Goal: Transaction & Acquisition: Purchase product/service

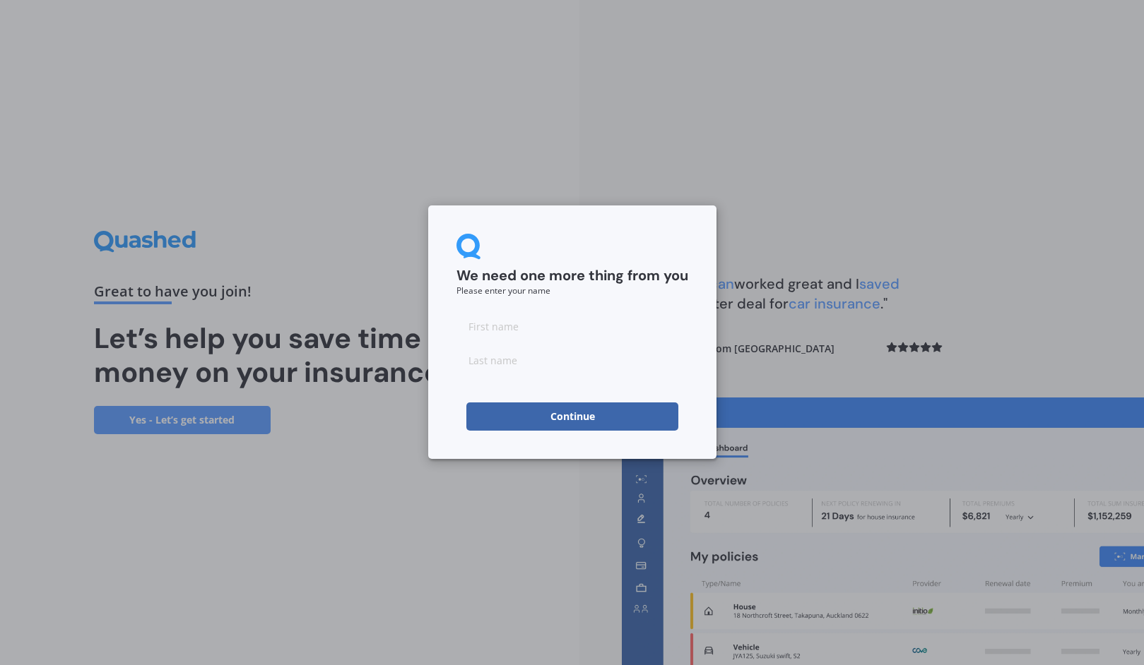
click at [550, 319] on input at bounding box center [572, 326] width 232 height 28
type input "[PERSON_NAME]"
click at [492, 413] on button "Continue" at bounding box center [572, 417] width 212 height 28
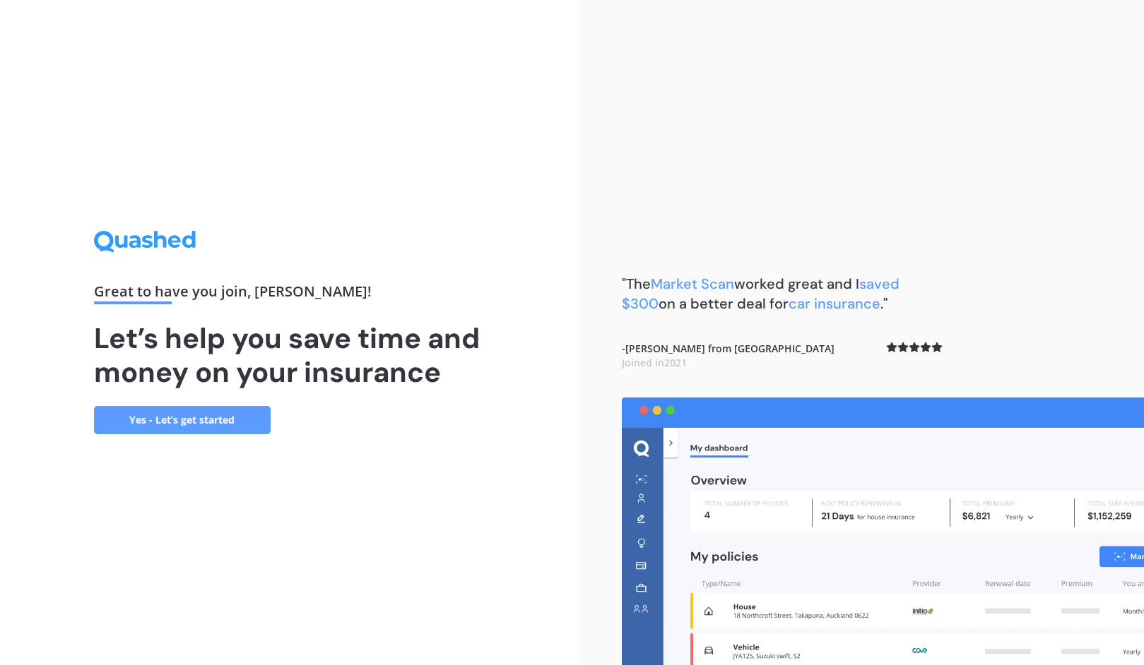
click at [216, 440] on div "Great to have you join , [PERSON_NAME] ! Let’s help you save time and money on …" at bounding box center [289, 332] width 579 height 665
click at [232, 426] on link "Yes - Let’s get started" at bounding box center [182, 420] width 177 height 28
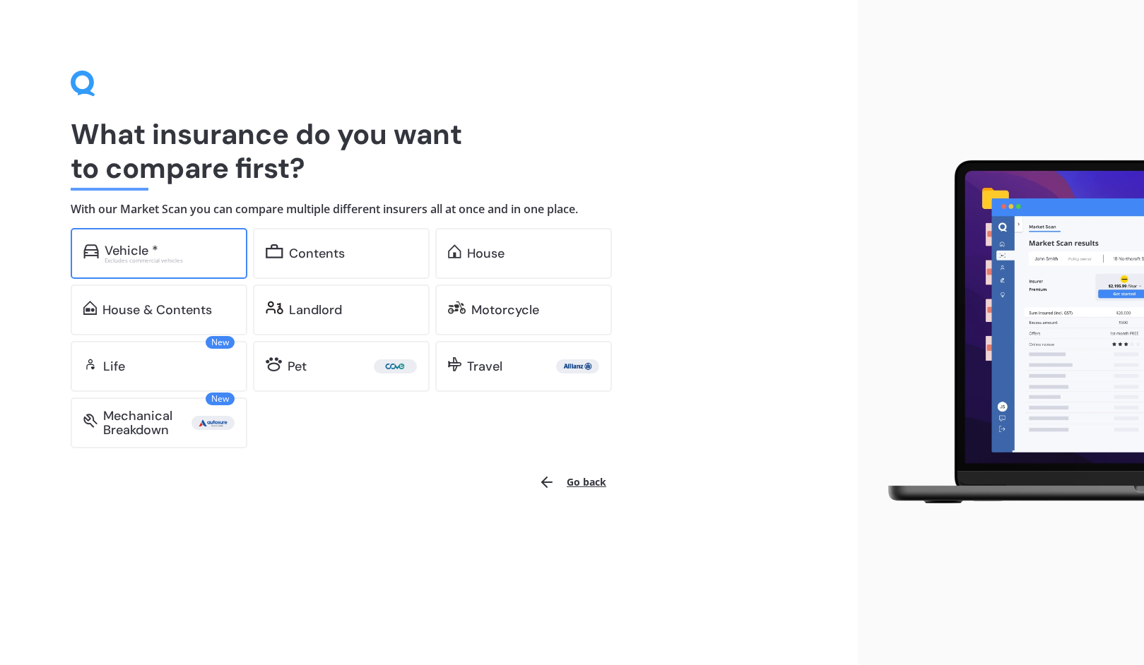
click at [206, 267] on div "Vehicle * Excludes commercial vehicles" at bounding box center [159, 253] width 177 height 51
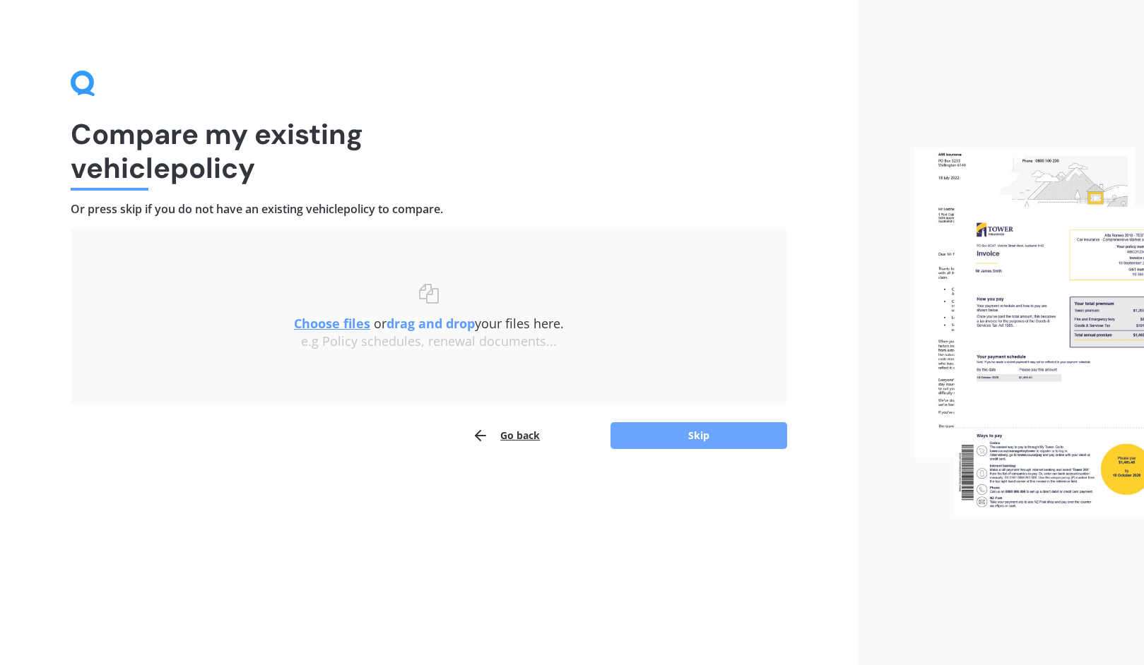
click at [692, 439] on button "Skip" at bounding box center [698, 435] width 177 height 27
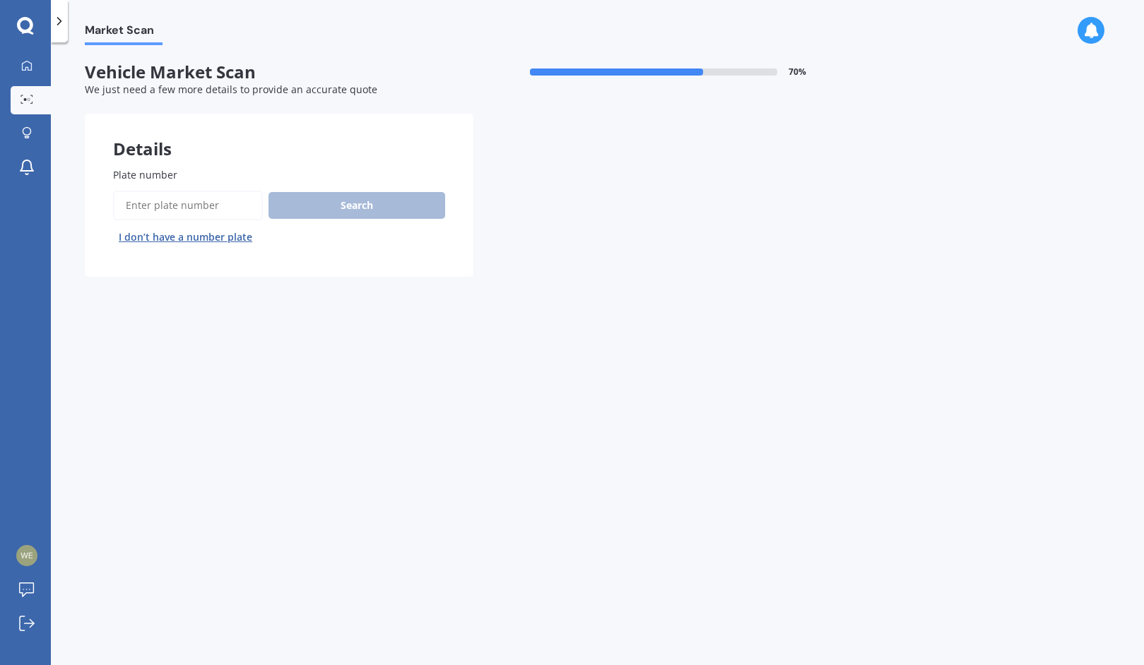
click at [162, 186] on div "Plate number Search I don’t have a number plate" at bounding box center [279, 207] width 332 height 81
click at [167, 209] on input "Plate number" at bounding box center [188, 206] width 150 height 30
type input "HAM74"
click at [374, 198] on button "Search" at bounding box center [356, 205] width 177 height 27
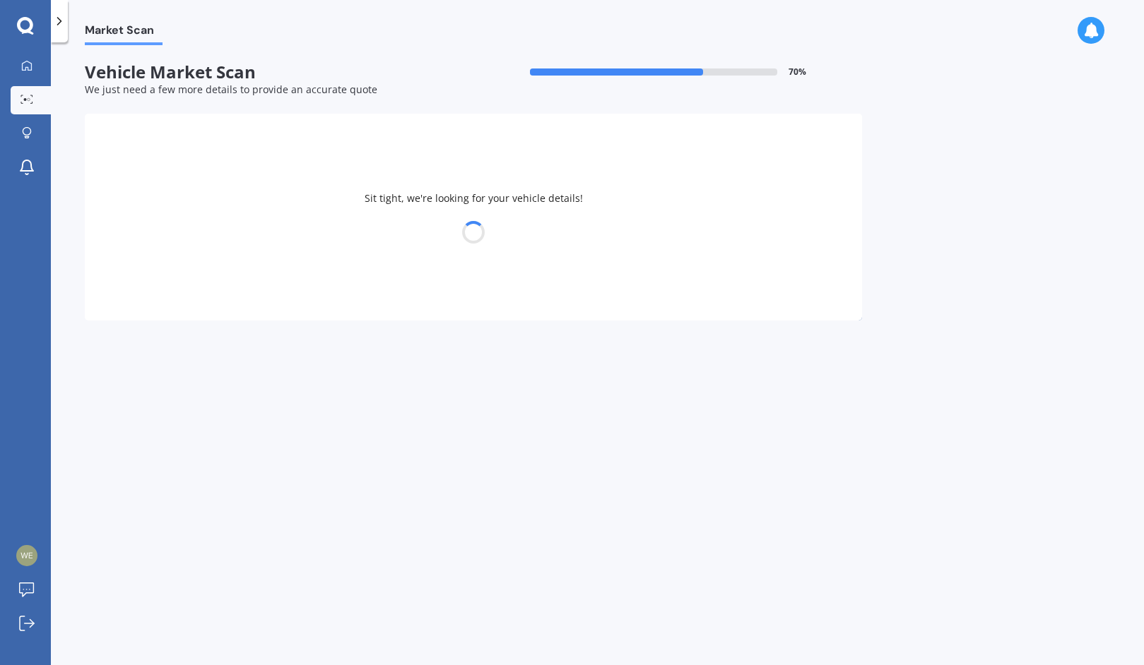
select select "KIA"
select select "CERATO"
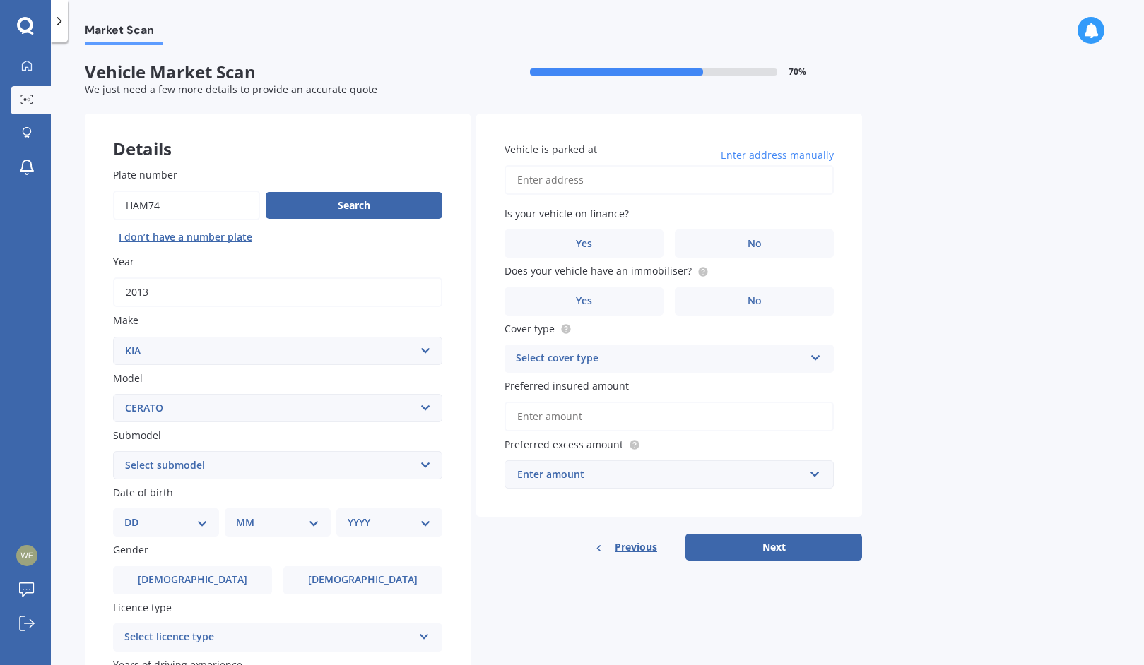
click at [304, 456] on select "Select submodel (All) EX GT 1.6PT/7AM Limited LX Hatch" at bounding box center [277, 465] width 329 height 28
select select "(ALL)"
click at [113, 453] on select "Select submodel (All) EX GT 1.6PT/7AM Limited LX Hatch" at bounding box center [277, 465] width 329 height 28
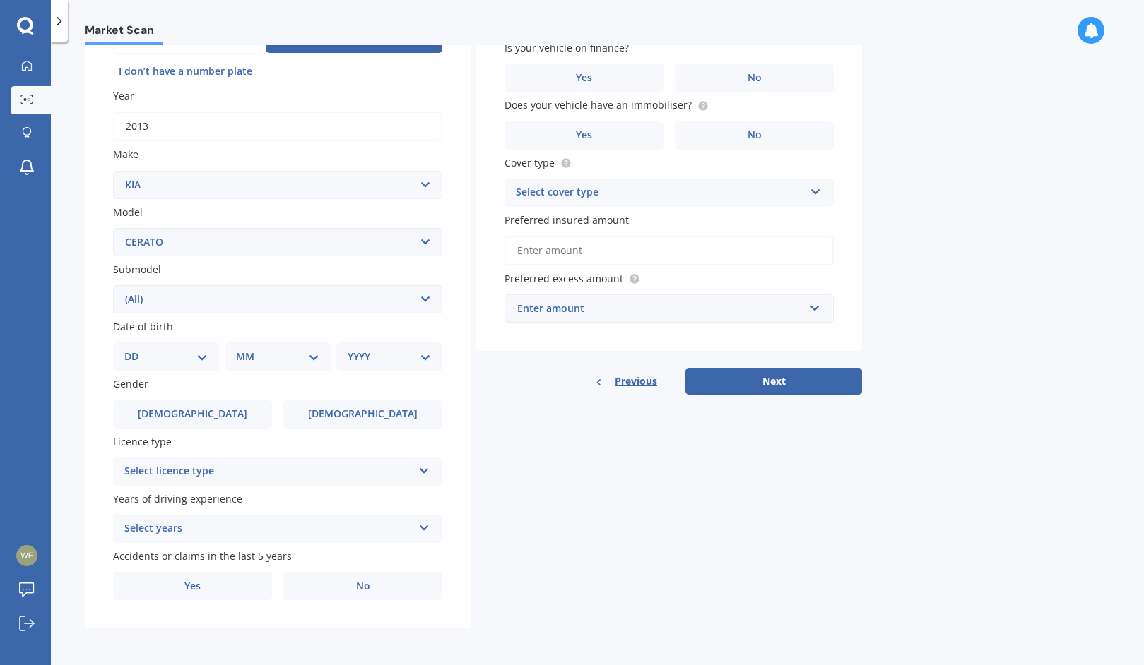
click at [182, 352] on select "DD 01 02 03 04 05 06 07 08 09 10 11 12 13 14 15 16 17 18 19 20 21 22 23 24 25 2…" at bounding box center [165, 357] width 83 height 16
select select "05"
click at [136, 349] on select "DD 01 02 03 04 05 06 07 08 09 10 11 12 13 14 15 16 17 18 19 20 21 22 23 24 25 2…" at bounding box center [165, 357] width 83 height 16
click at [308, 355] on select "MM 01 02 03 04 05 06 07 08 09 10 11 12" at bounding box center [281, 357] width 78 height 16
select select "08"
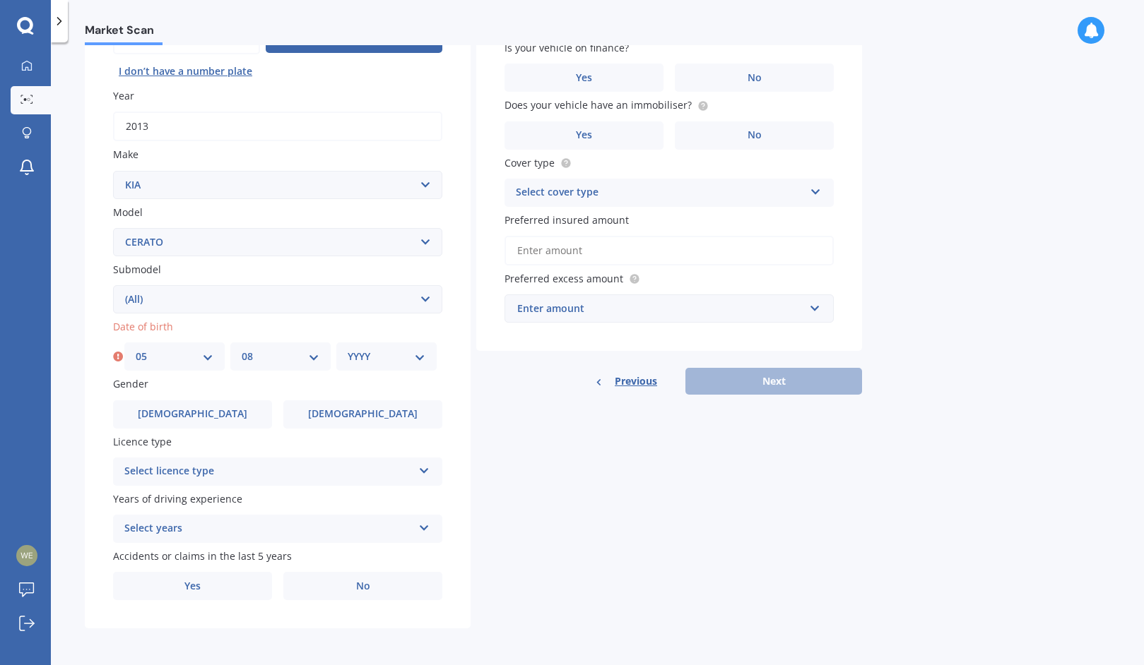
click at [242, 349] on select "MM 01 02 03 04 05 06 07 08 09 10 11 12" at bounding box center [281, 357] width 78 height 16
click at [401, 358] on select "YYYY 2025 2024 2023 2022 2021 2020 2019 2018 2017 2016 2015 2014 2013 2012 2011…" at bounding box center [387, 357] width 78 height 16
select select "1983"
click at [348, 349] on select "YYYY 2025 2024 2023 2022 2021 2020 2019 2018 2017 2016 2015 2014 2013 2012 2011…" at bounding box center [387, 357] width 78 height 16
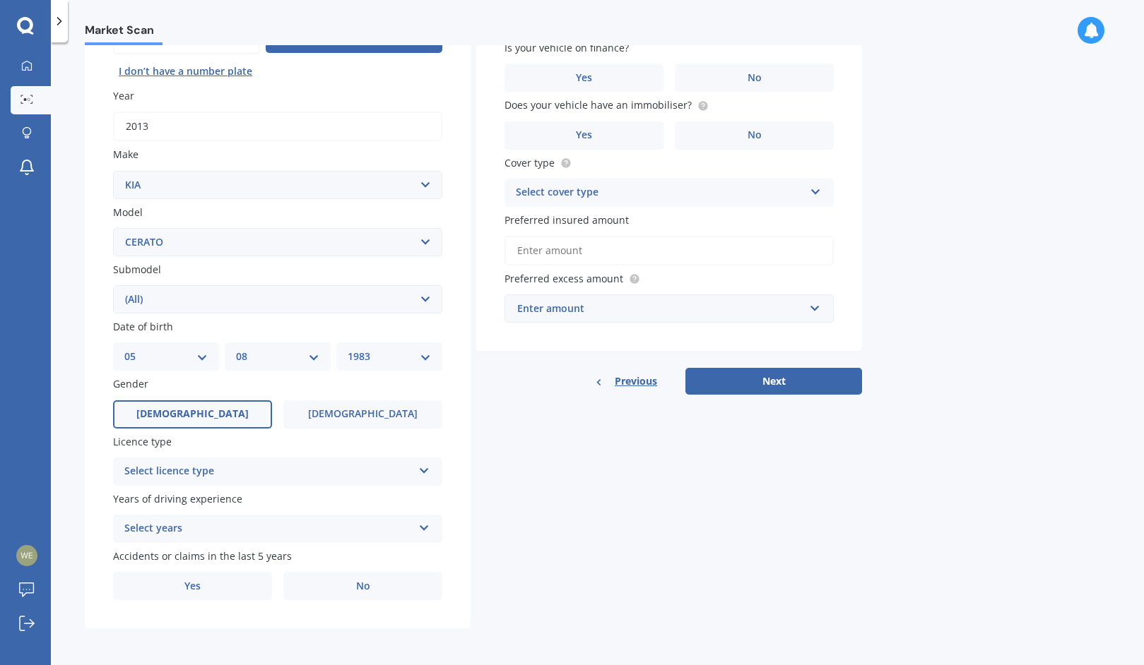
click at [237, 412] on label "[DEMOGRAPHIC_DATA]" at bounding box center [192, 415] width 159 height 28
click at [0, 0] on input "[DEMOGRAPHIC_DATA]" at bounding box center [0, 0] width 0 height 0
click at [234, 468] on div "Select licence type" at bounding box center [268, 471] width 288 height 17
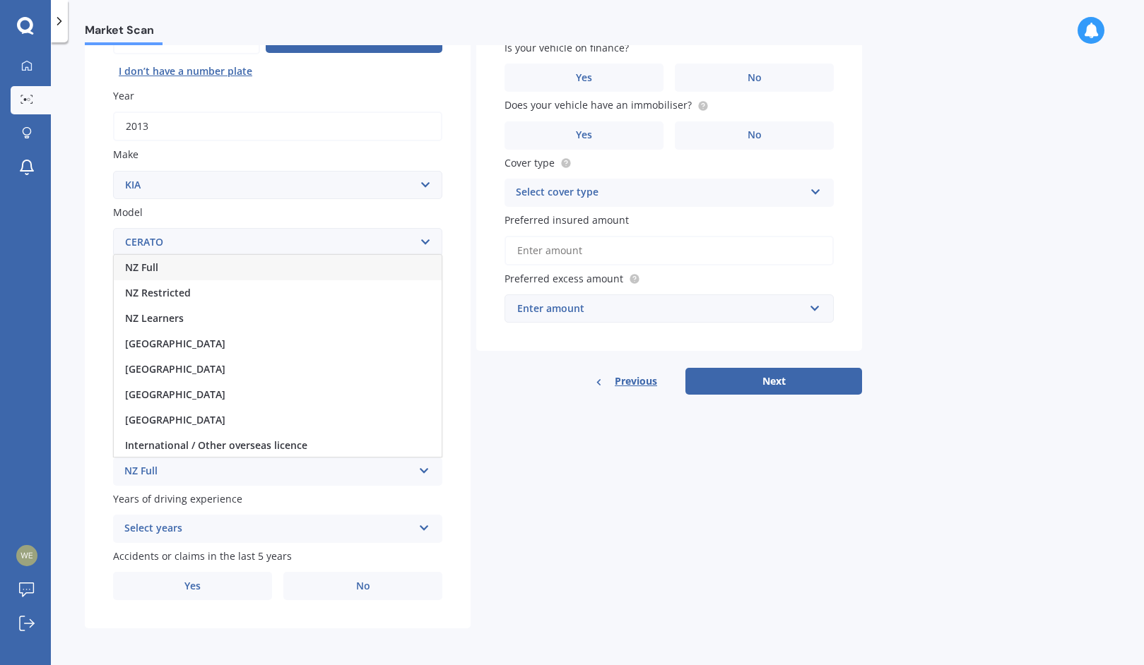
click at [237, 268] on div "NZ Full" at bounding box center [278, 267] width 328 height 25
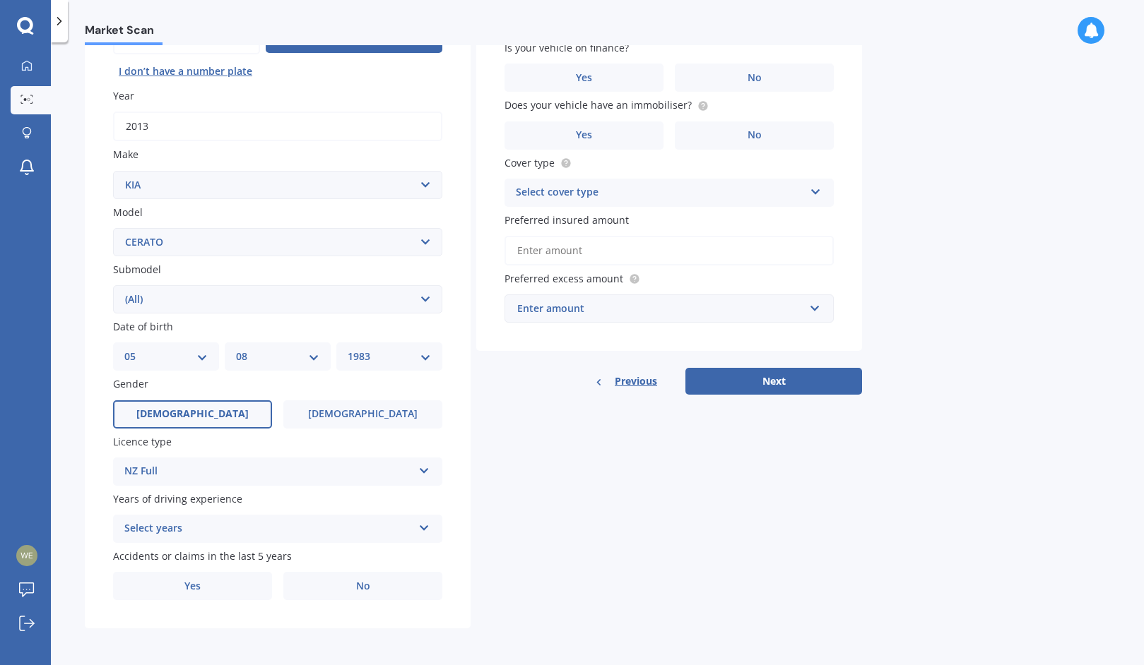
click at [244, 527] on div "Select years" at bounding box center [268, 529] width 288 height 17
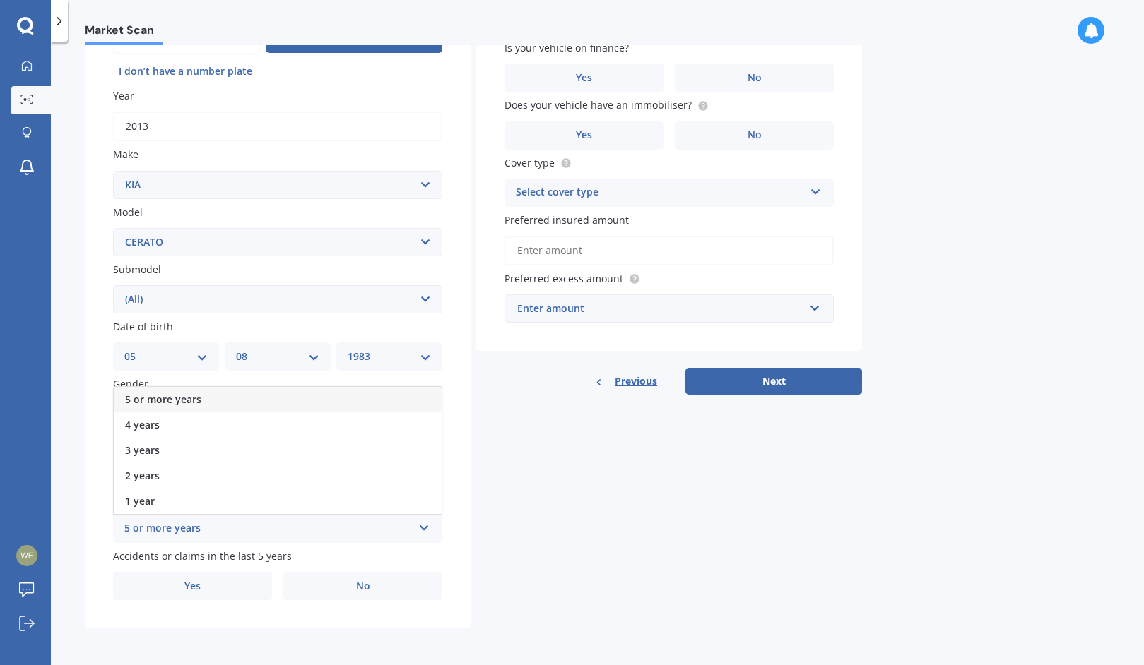
click at [237, 399] on div "5 or more years" at bounding box center [278, 399] width 328 height 25
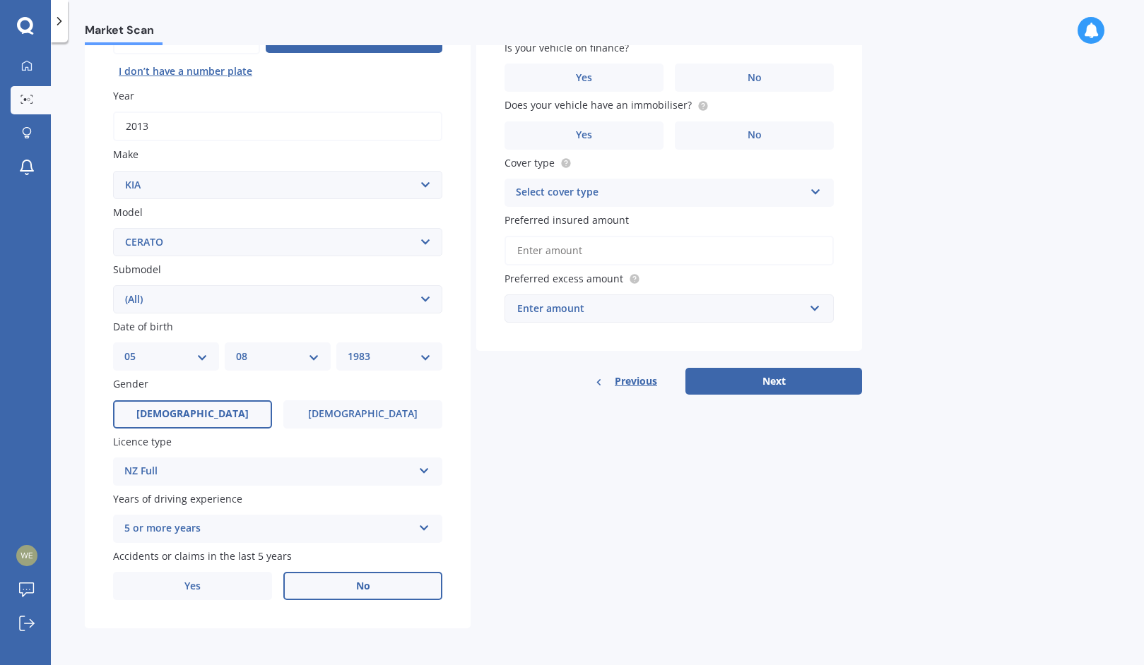
click at [374, 598] on label "No" at bounding box center [362, 586] width 159 height 28
click at [0, 0] on input "No" at bounding box center [0, 0] width 0 height 0
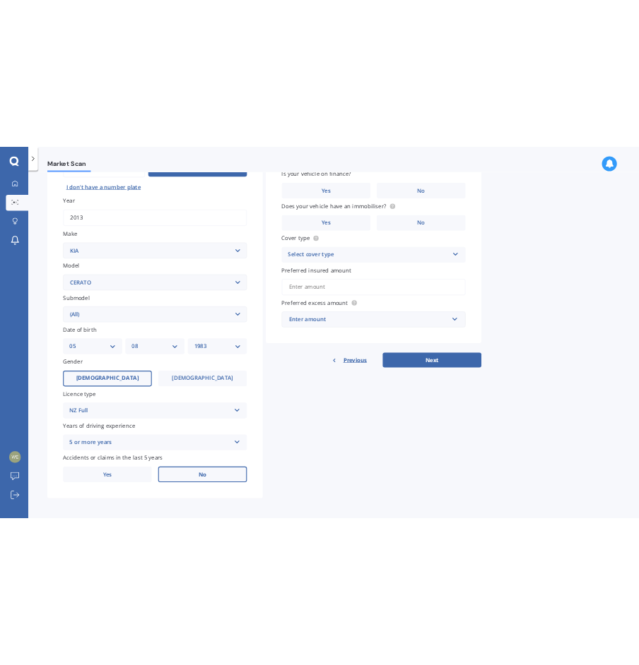
scroll to position [0, 0]
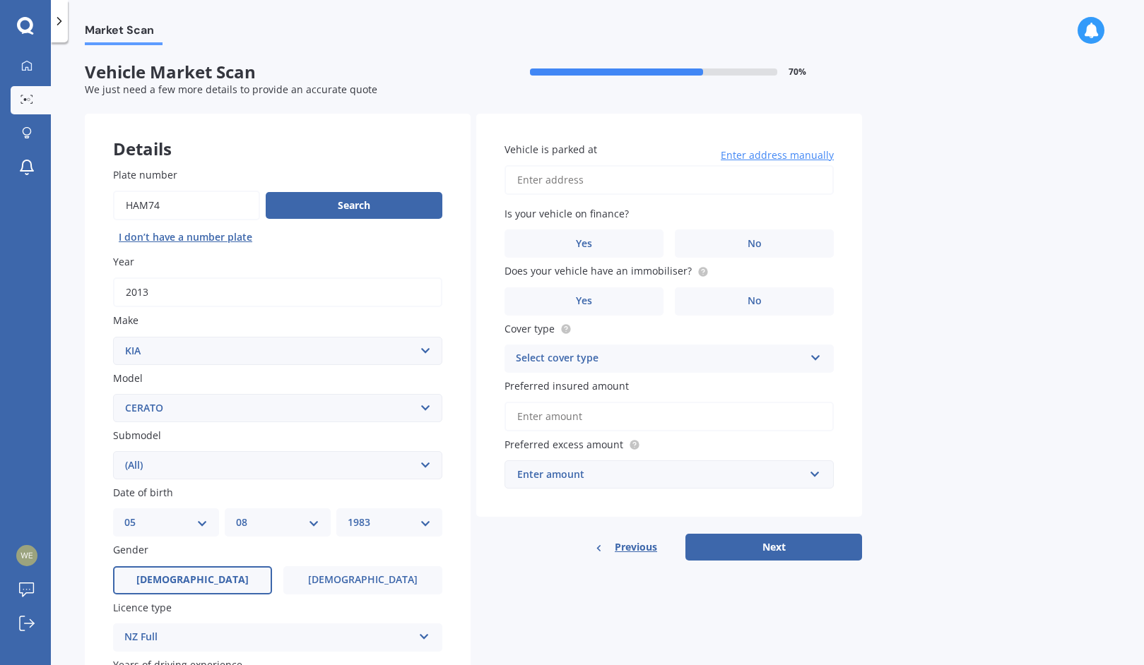
click at [636, 183] on input "Vehicle is parked at" at bounding box center [668, 180] width 329 height 30
type input "[STREET_ADDRESS][PERSON_NAME]"
click at [728, 247] on label "No" at bounding box center [754, 244] width 159 height 28
click at [0, 0] on input "No" at bounding box center [0, 0] width 0 height 0
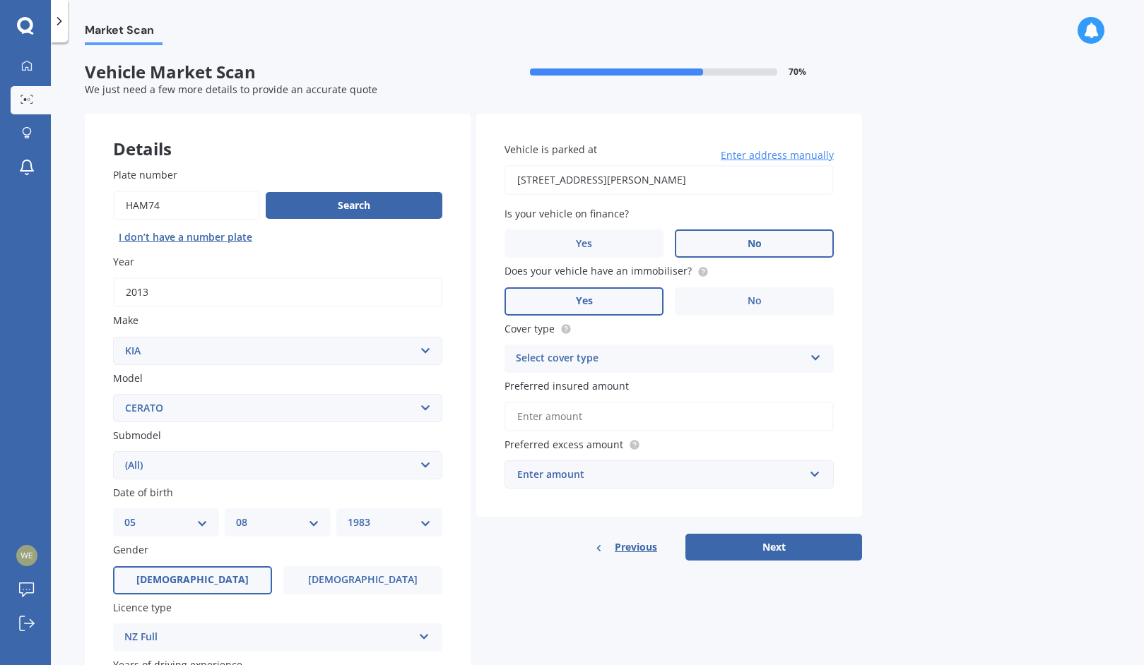
click at [612, 308] on label "Yes" at bounding box center [583, 301] width 159 height 28
click at [0, 0] on input "Yes" at bounding box center [0, 0] width 0 height 0
click at [597, 367] on div "Select cover type" at bounding box center [660, 358] width 288 height 17
click at [592, 383] on div "Comprehensive" at bounding box center [669, 386] width 328 height 25
click at [593, 422] on input "Preferred insured amount" at bounding box center [668, 417] width 329 height 30
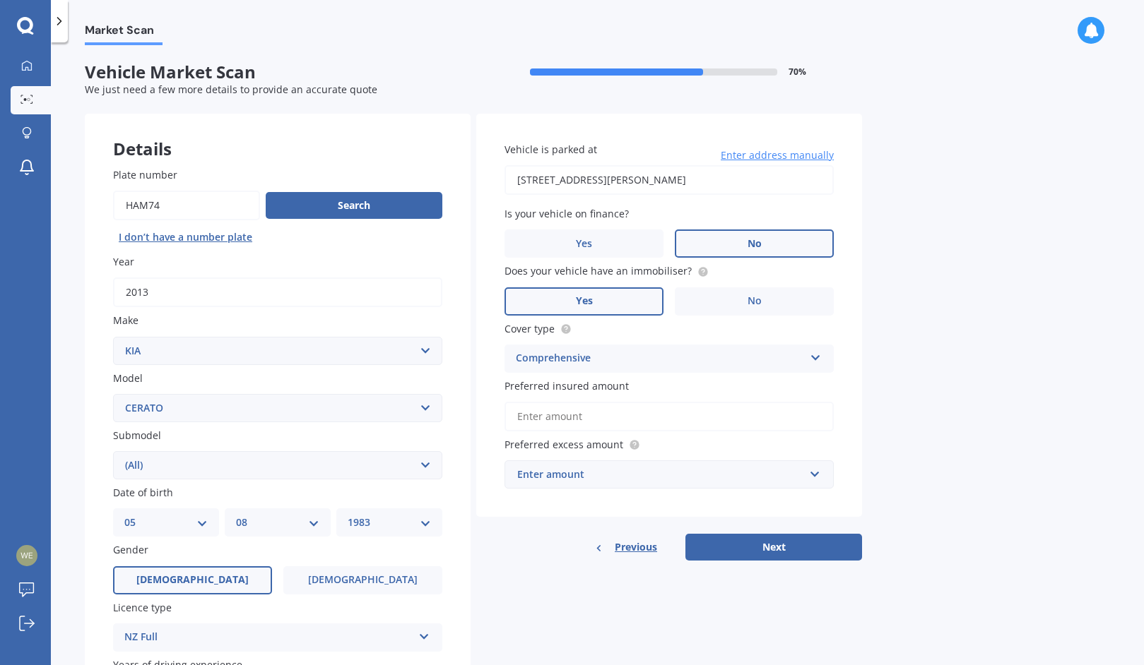
type input "$9,002"
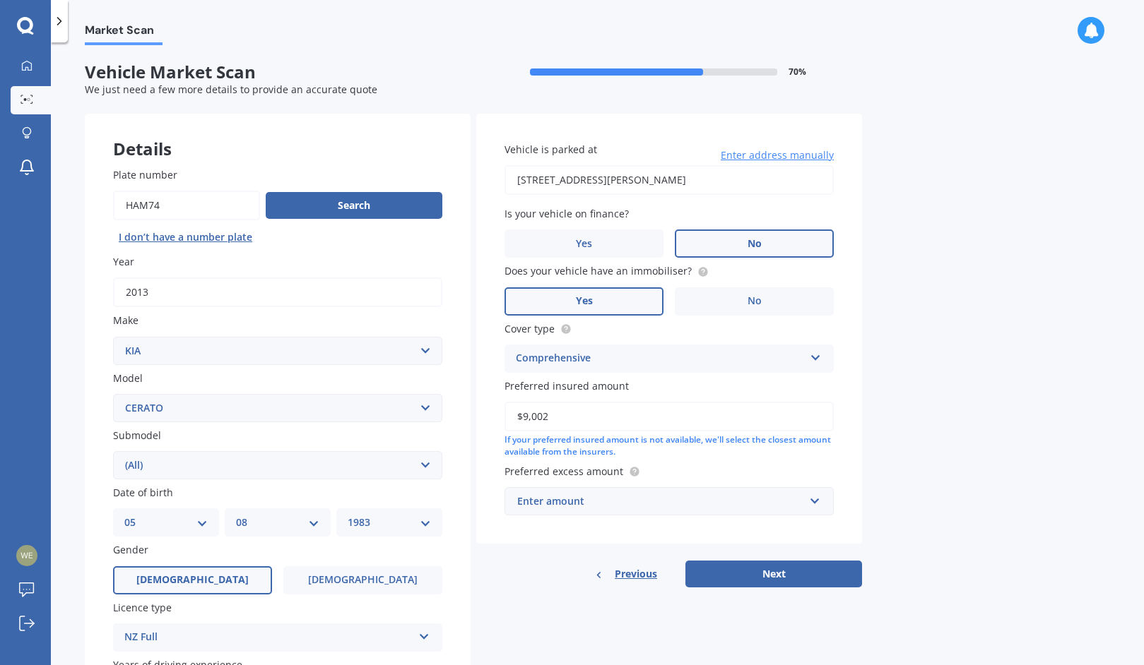
click at [630, 509] on div "Enter amount" at bounding box center [660, 502] width 287 height 16
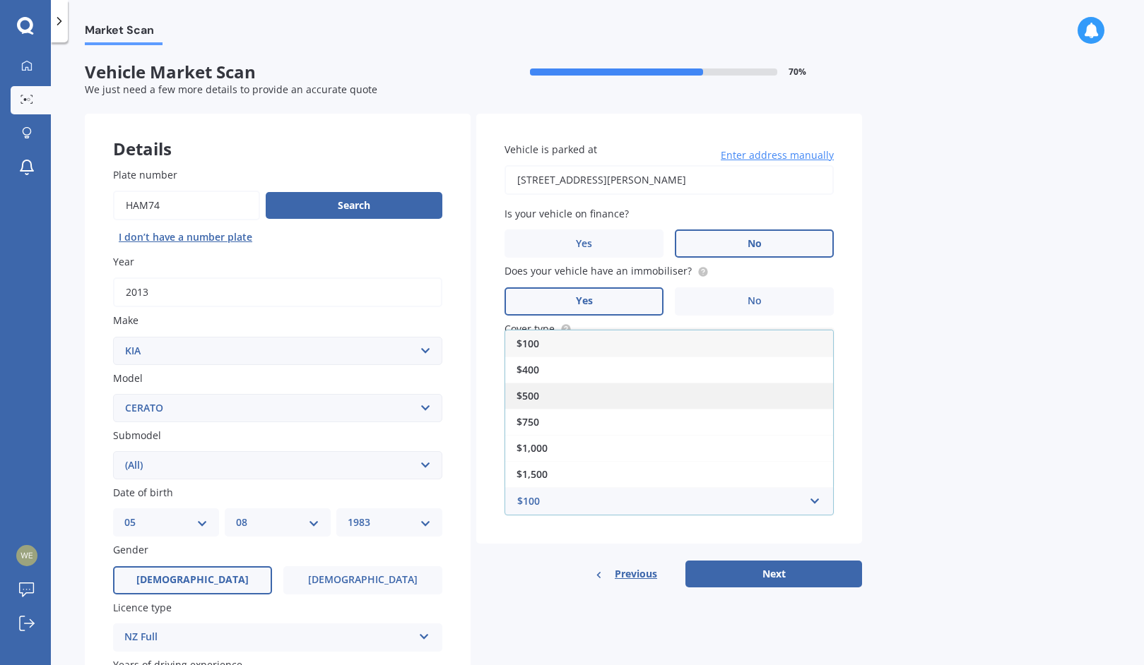
click at [660, 396] on div "$500" at bounding box center [669, 396] width 328 height 26
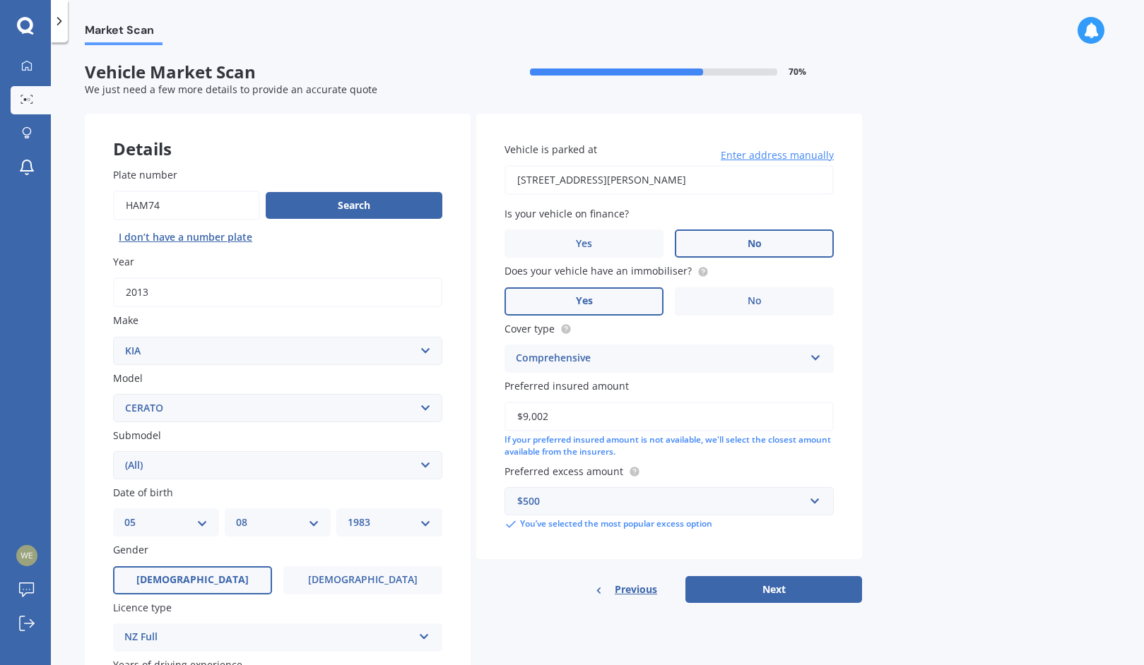
click at [769, 610] on div "Details Plate number Search I don’t have a number plate Year [DATE] Make Select…" at bounding box center [473, 455] width 777 height 682
click at [790, 586] on button "Next" at bounding box center [773, 589] width 177 height 27
select select "05"
select select "08"
select select "1983"
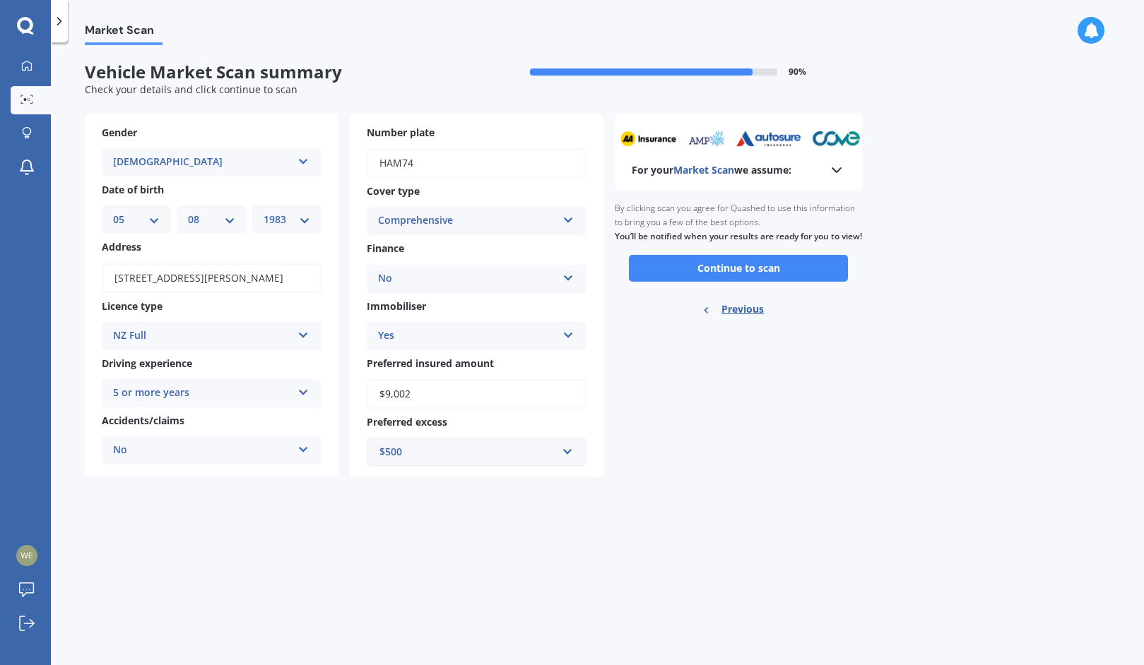
click at [799, 295] on div "Ready to go By clicking scan you agree for Quashed to use this information to b…" at bounding box center [738, 260] width 247 height 141
click at [812, 280] on button "Continue to scan" at bounding box center [738, 268] width 219 height 27
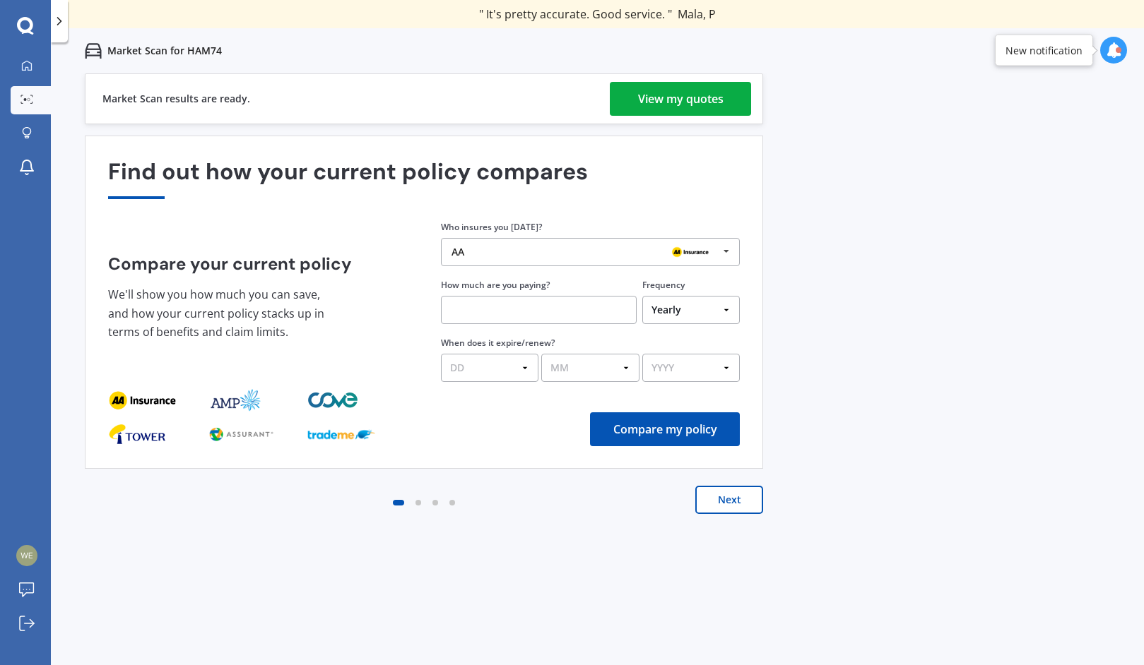
click at [680, 92] on div "View my quotes" at bounding box center [680, 99] width 85 height 34
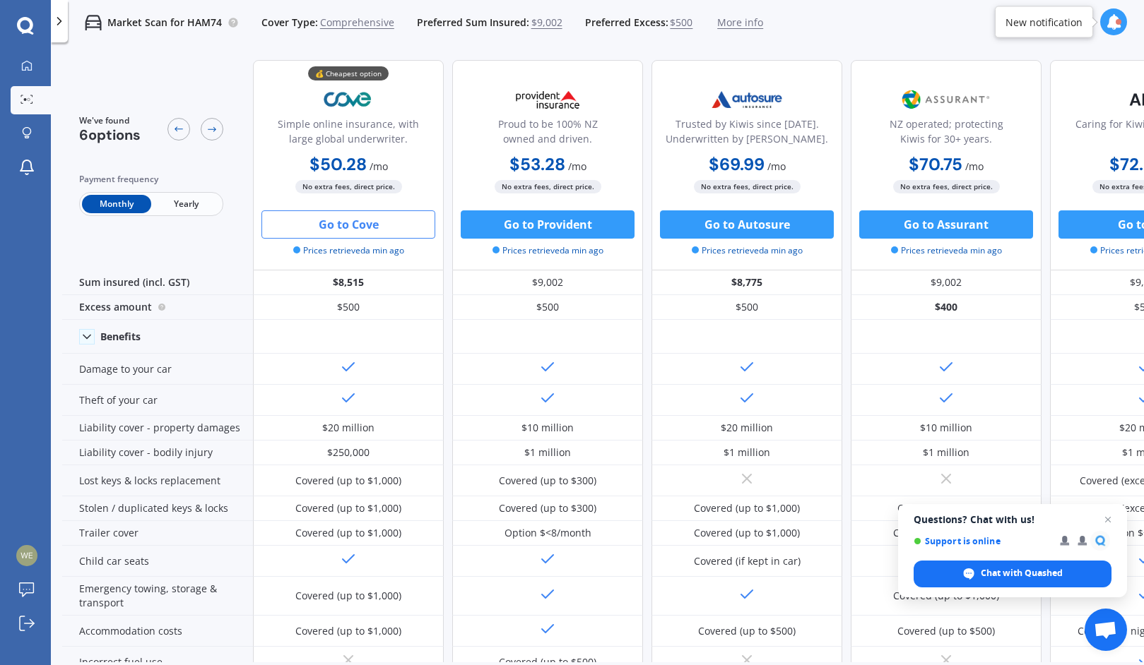
click at [391, 222] on button "Go to Cove" at bounding box center [348, 224] width 174 height 28
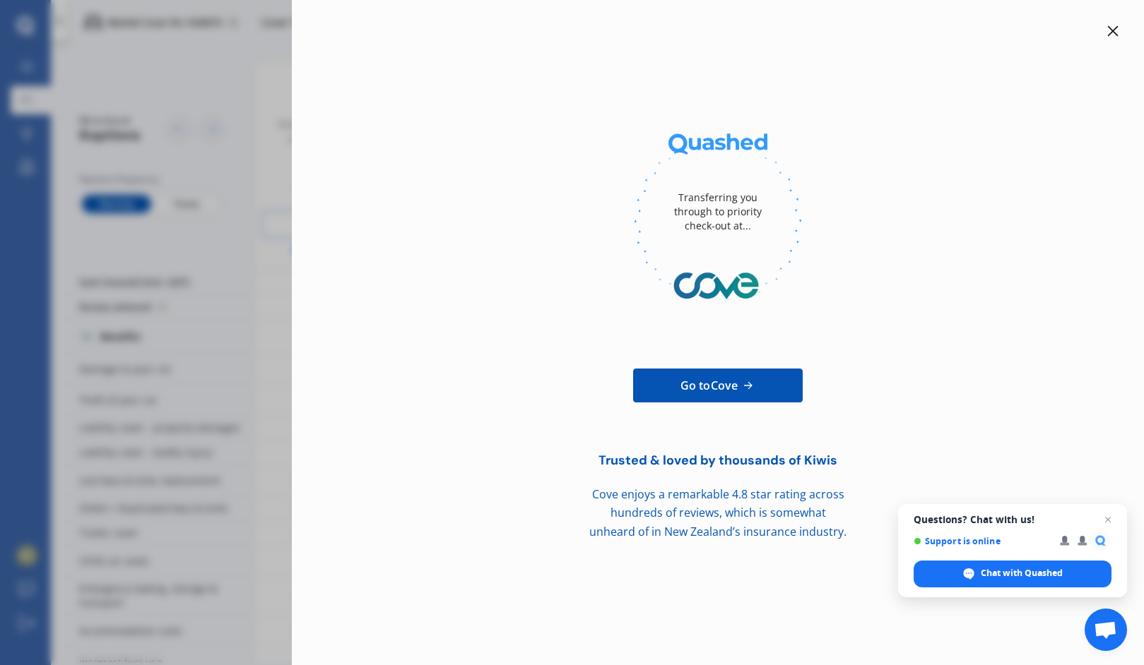
click at [701, 383] on span "Go to Cove" at bounding box center [708, 385] width 57 height 17
click at [1113, 515] on span "Open chat" at bounding box center [1108, 520] width 18 height 18
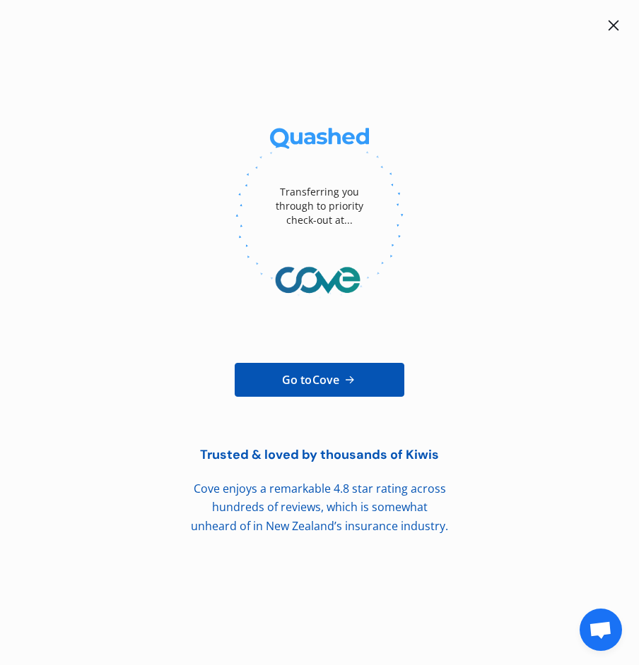
click at [460, 177] on div at bounding box center [319, 216] width 605 height 194
